Goal: Information Seeking & Learning: Learn about a topic

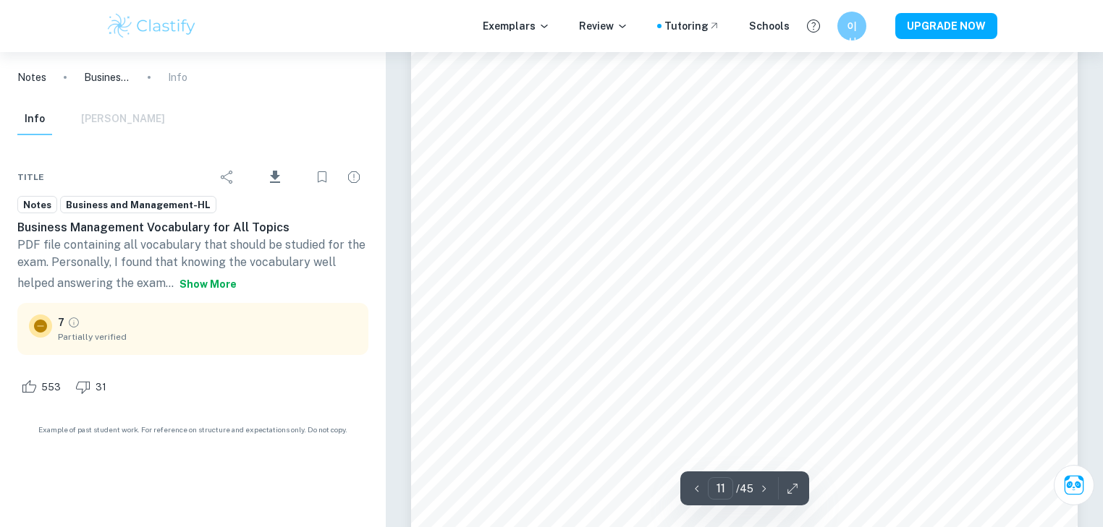
scroll to position [9904, 0]
click at [268, 186] on span "Download" at bounding box center [274, 191] width 43 height 10
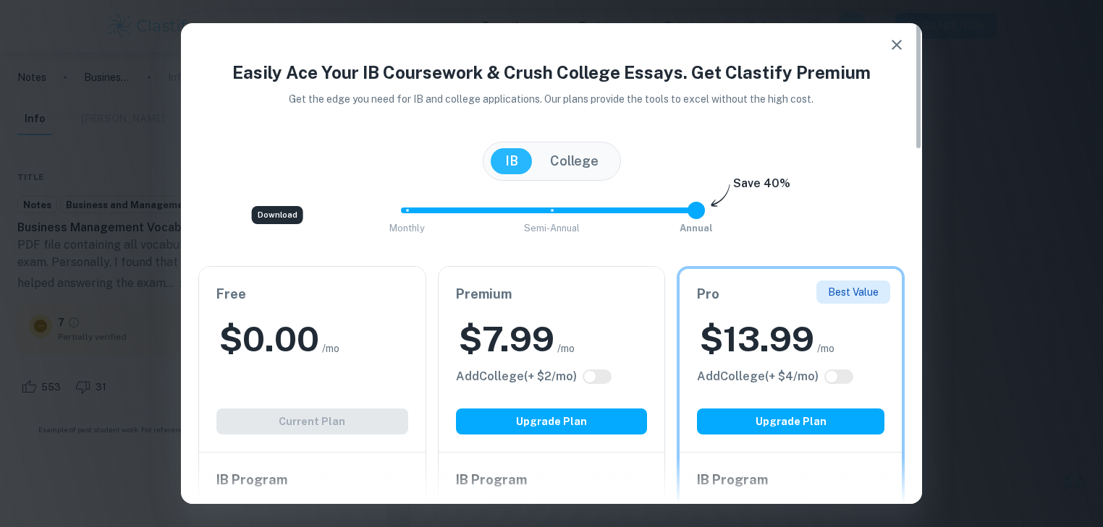
click at [339, 425] on div "Free $ 0.00 /mo Add College (+ $ 2 /mo) Current Plan" at bounding box center [312, 359] width 226 height 185
click at [889, 43] on icon "button" at bounding box center [896, 44] width 17 height 17
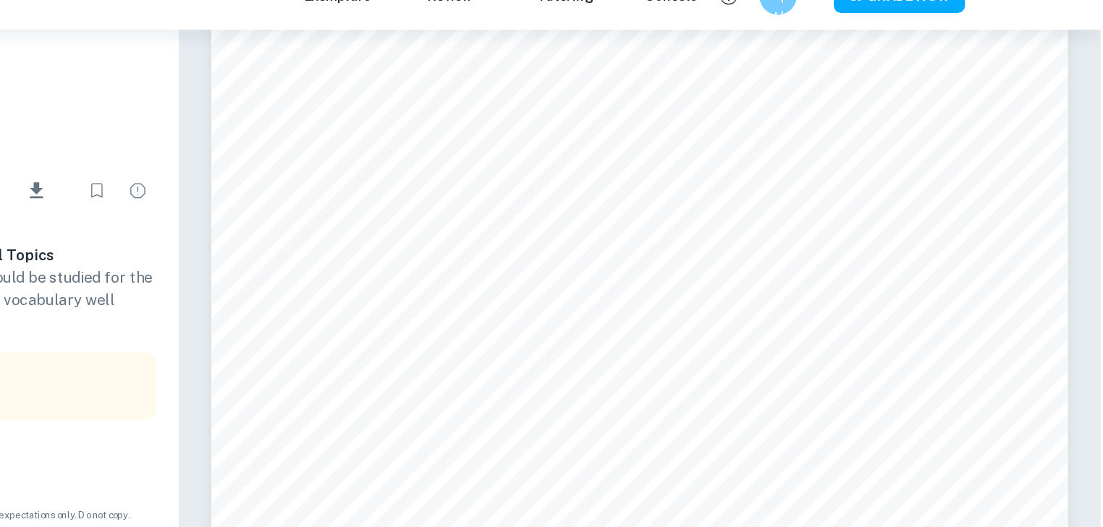
scroll to position [18889, 0]
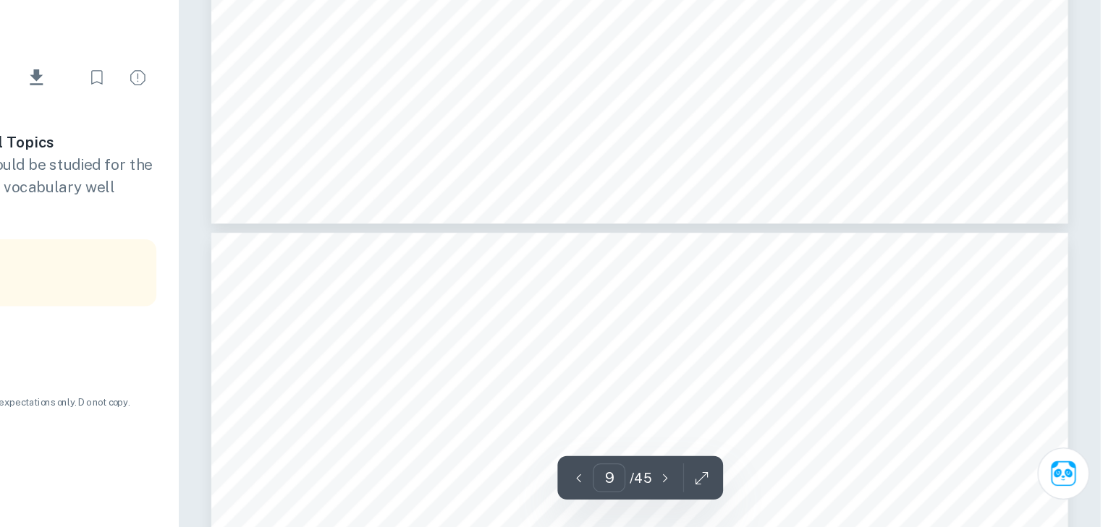
type input "10"
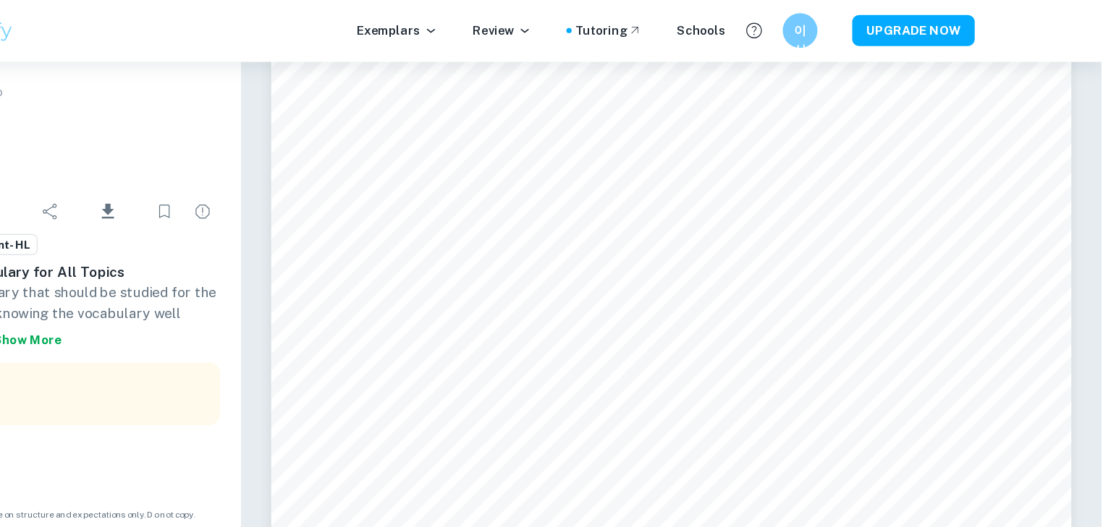
scroll to position [9025, 0]
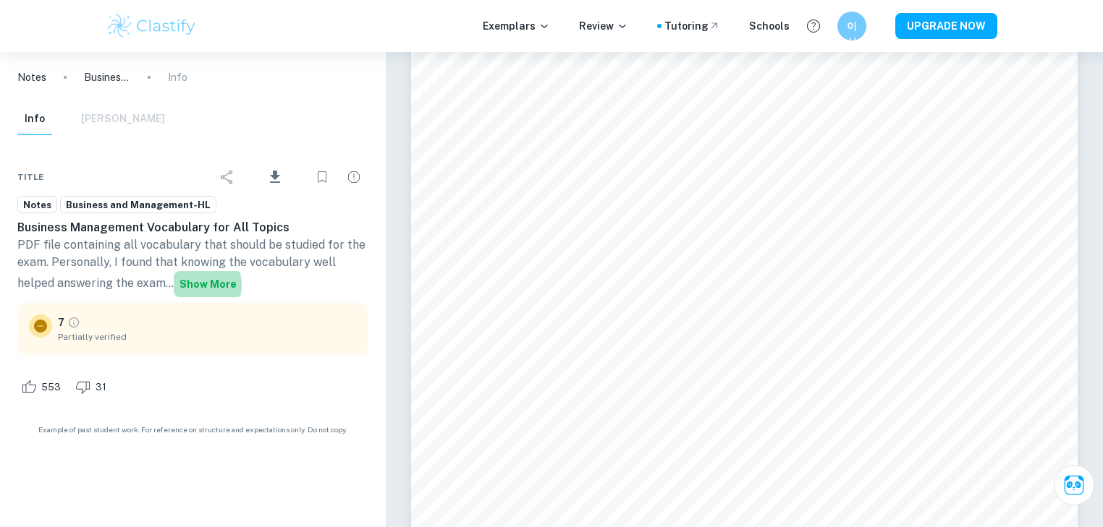
click at [192, 286] on button "Show more" at bounding box center [208, 284] width 69 height 26
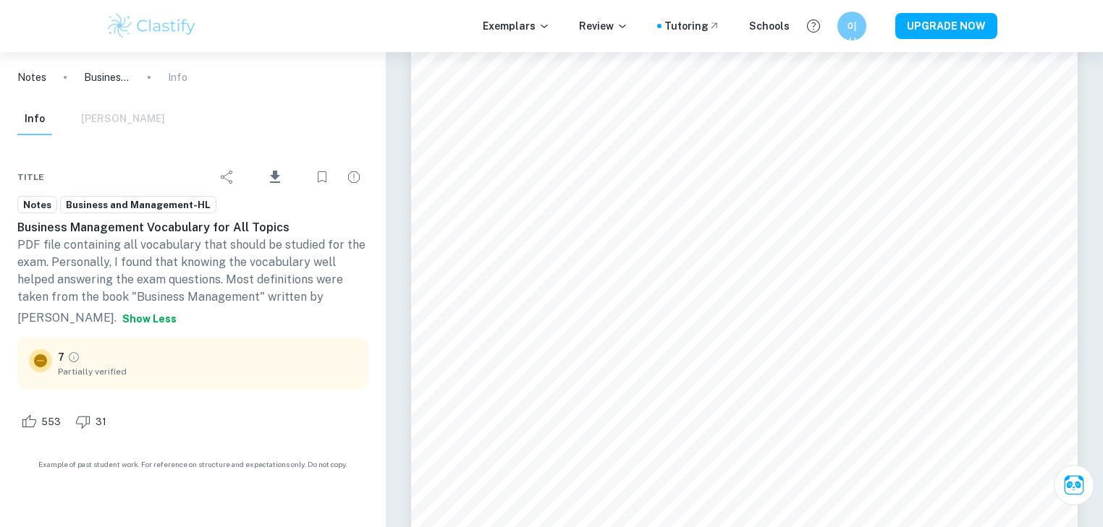
click at [61, 248] on p "PDF file containing all vocabulary that should be studied for the exam. Persona…" at bounding box center [192, 285] width 351 height 96
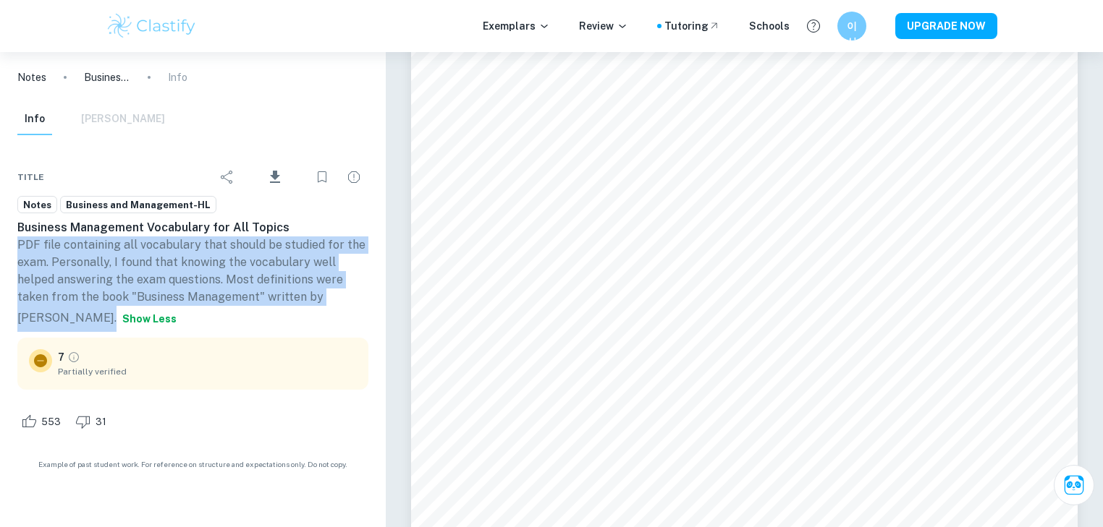
drag, startPoint x: 61, startPoint y: 248, endPoint x: 136, endPoint y: 295, distance: 88.7
click at [136, 295] on p "PDF file containing all vocabulary that should be studied for the exam. Persona…" at bounding box center [192, 285] width 351 height 96
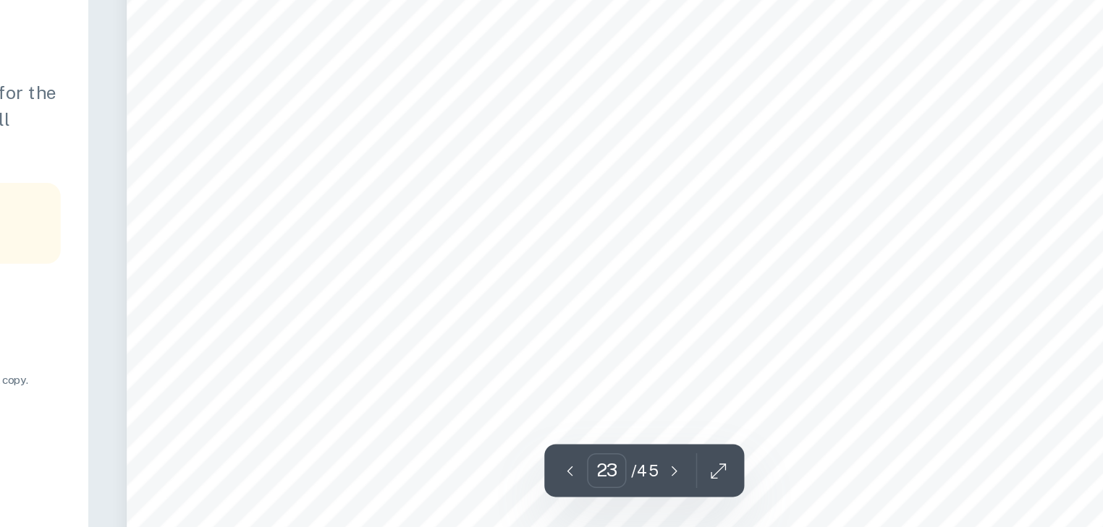
scroll to position [21400, 0]
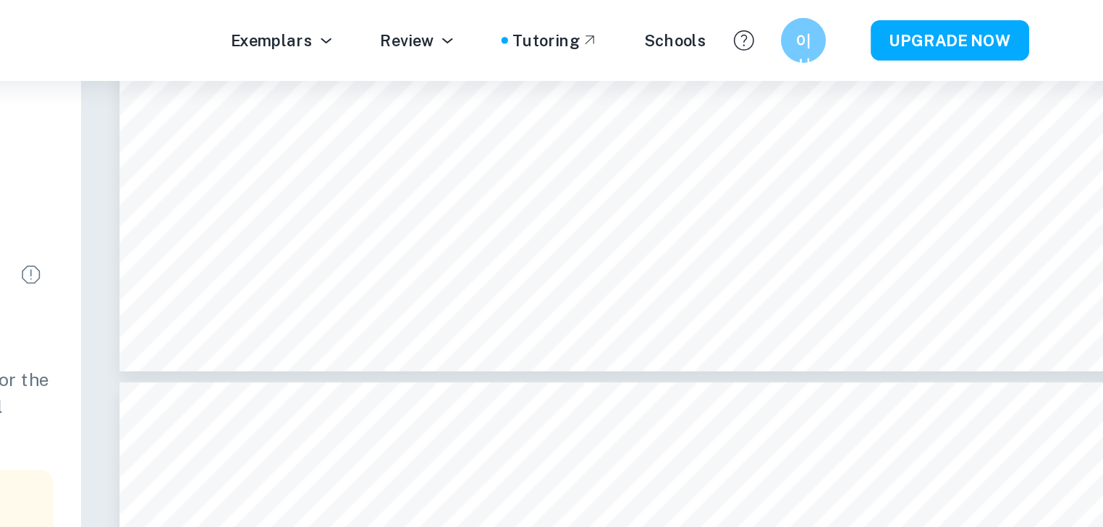
type input "21"
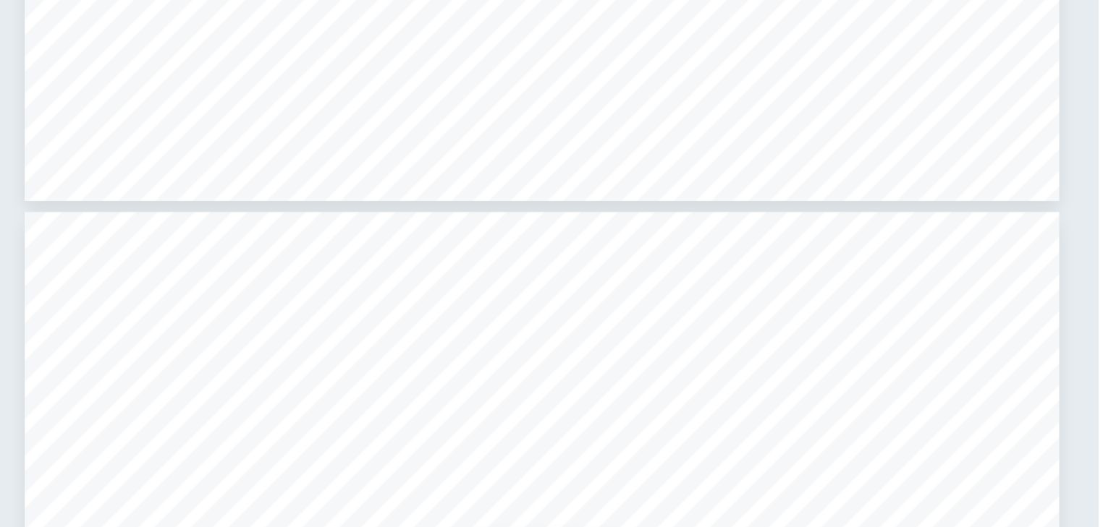
scroll to position [21248, 0]
click at [645, 260] on div "Ask Clai 23 ​ / 45" at bounding box center [744, 511] width 667 height 43415
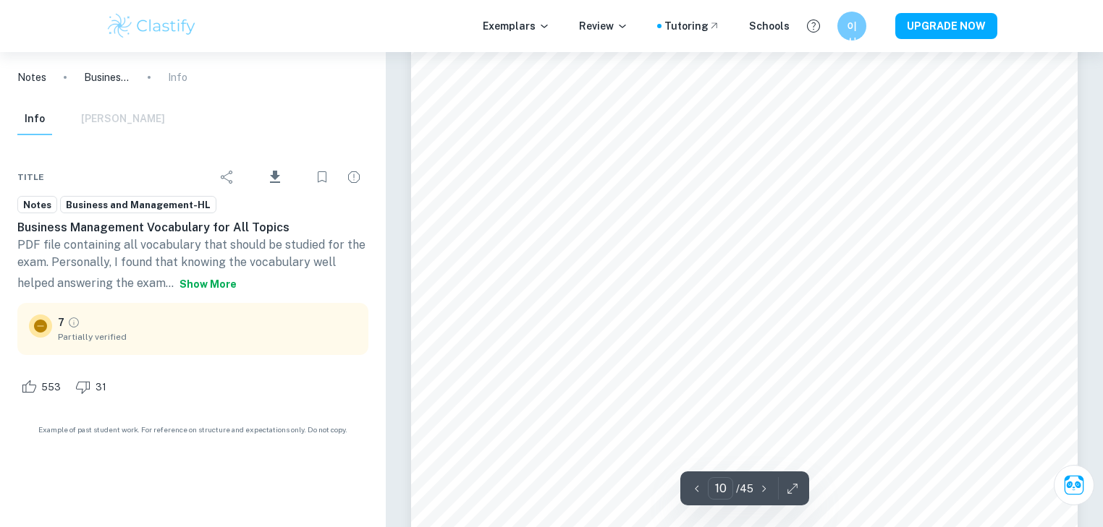
scroll to position [8904, 0]
type input "1"
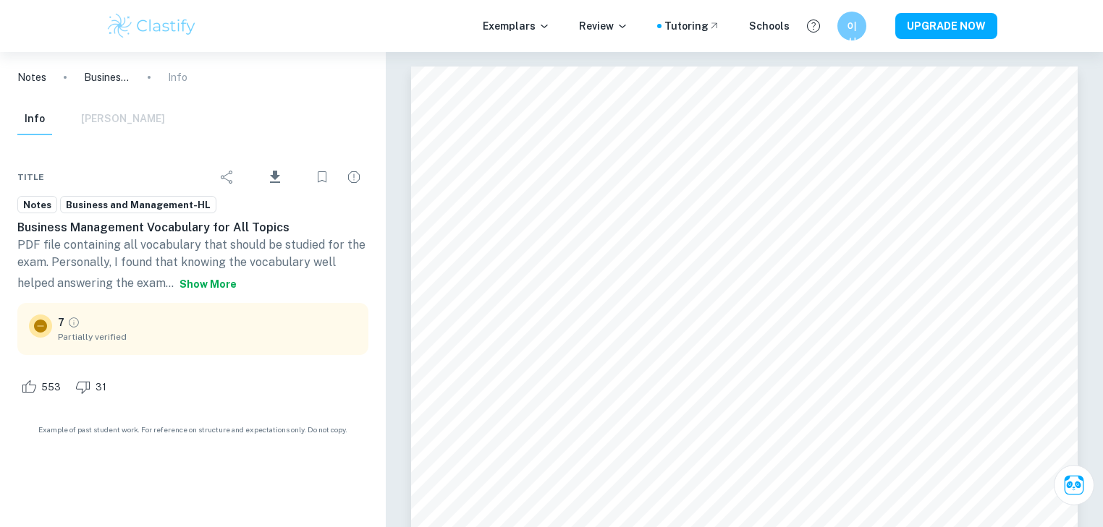
click at [81, 133] on div "Info Mark Scheme" at bounding box center [91, 119] width 148 height 32
click at [90, 125] on div "Info Mark Scheme" at bounding box center [91, 119] width 148 height 32
click at [36, 111] on button "Info" at bounding box center [34, 119] width 35 height 32
click at [96, 85] on div "Notes Business Management Vocabulary for All Topics Info" at bounding box center [193, 77] width 386 height 51
click at [102, 82] on p "Business Management Vocabulary for All Topics" at bounding box center [107, 77] width 46 height 16
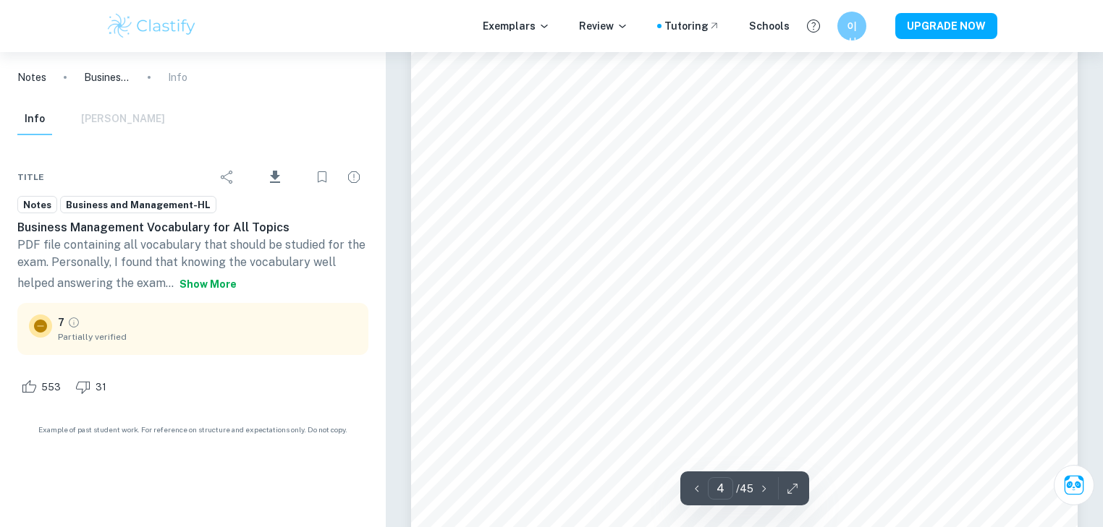
scroll to position [3338, 0]
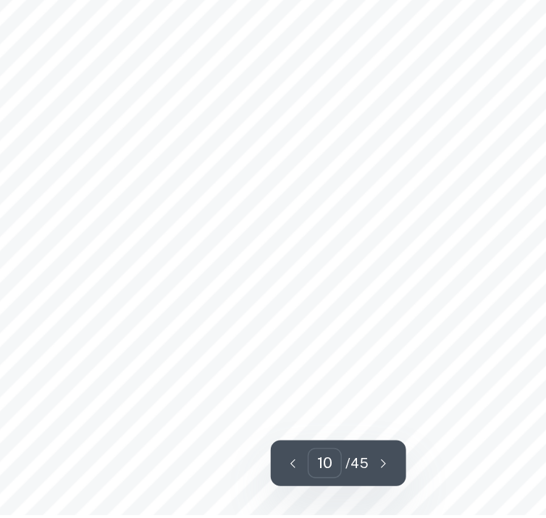
scroll to position [7336, 38]
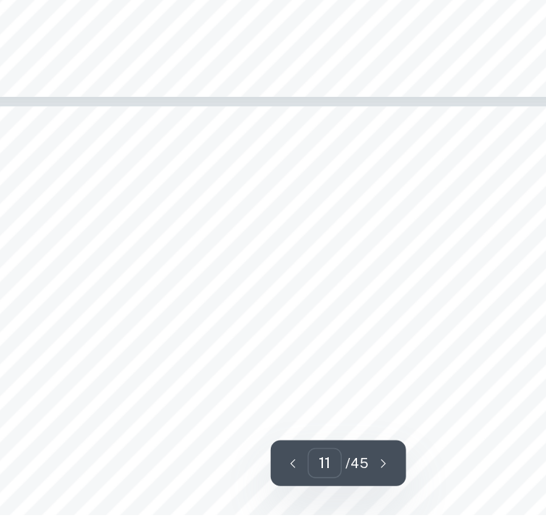
type input "12"
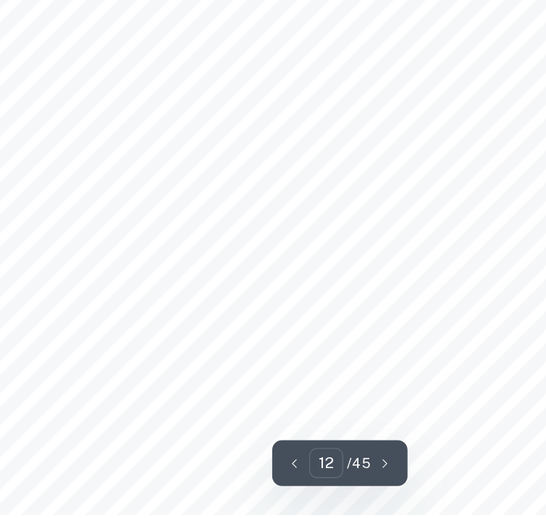
scroll to position [9051, 38]
